Goal: Transaction & Acquisition: Book appointment/travel/reservation

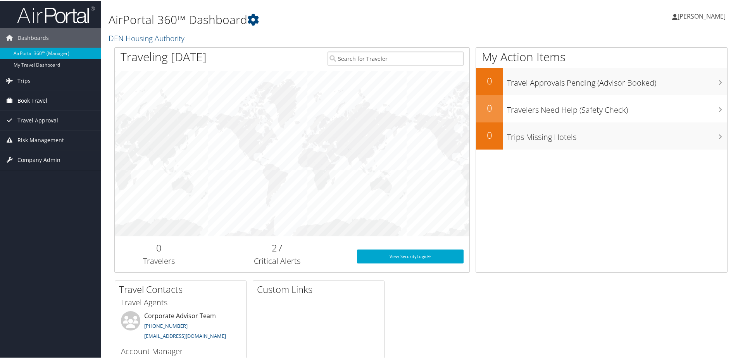
click at [36, 97] on span "Book Travel" at bounding box center [32, 99] width 30 height 19
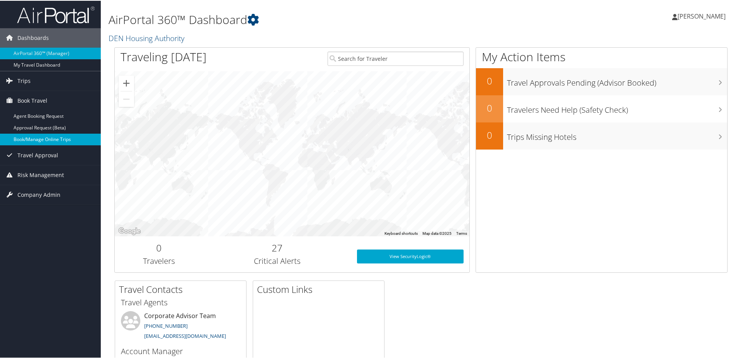
click at [34, 140] on link "Book/Manage Online Trips" at bounding box center [50, 139] width 101 height 12
